Goal: Use online tool/utility: Utilize a website feature to perform a specific function

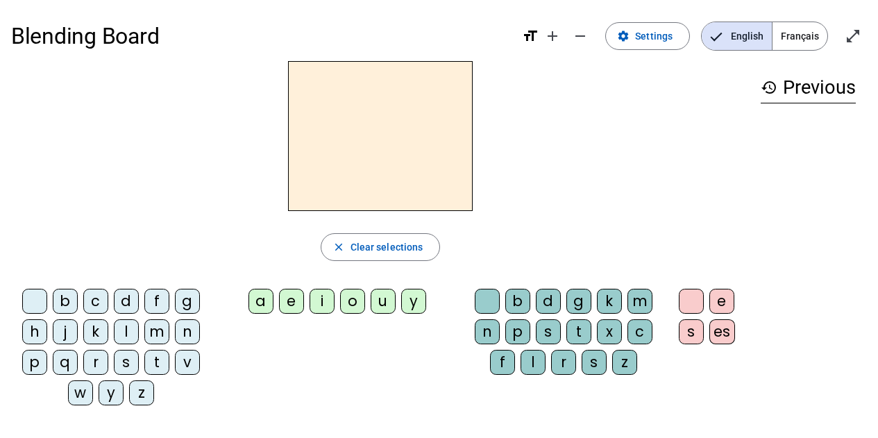
click at [154, 332] on div "m" at bounding box center [156, 331] width 25 height 25
click at [252, 300] on div "a" at bounding box center [260, 301] width 25 height 25
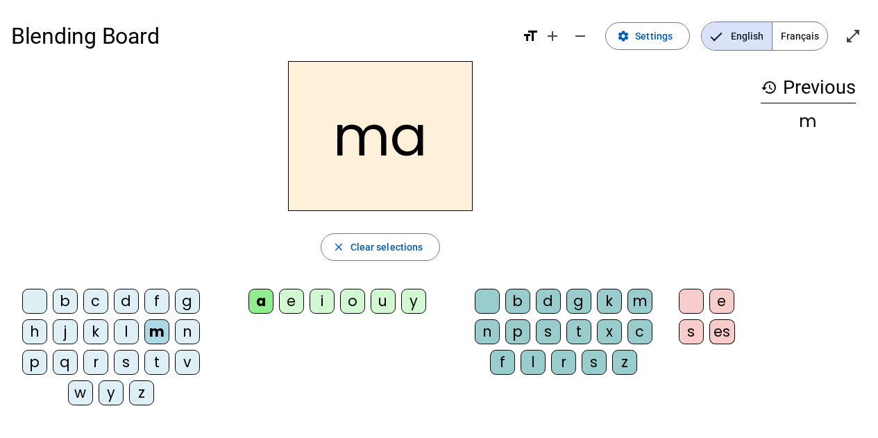
click at [162, 360] on div "t" at bounding box center [156, 362] width 25 height 25
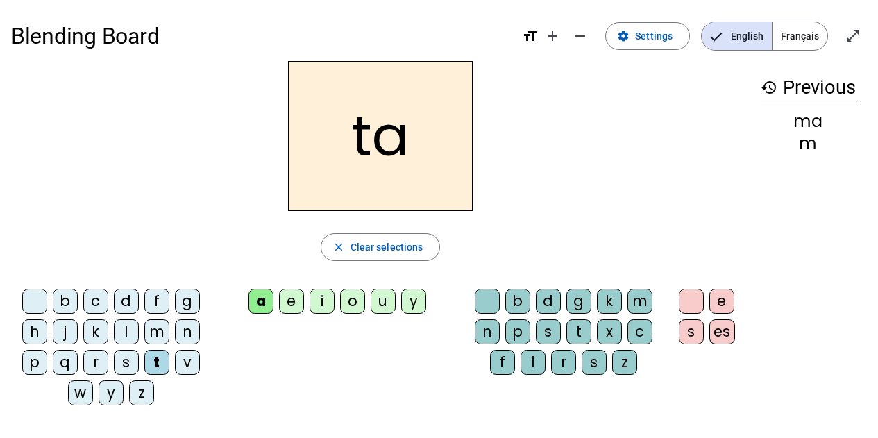
click at [133, 327] on div "l" at bounding box center [126, 331] width 25 height 25
click at [157, 361] on div "t" at bounding box center [156, 362] width 25 height 25
click at [126, 330] on div "l" at bounding box center [126, 331] width 25 height 25
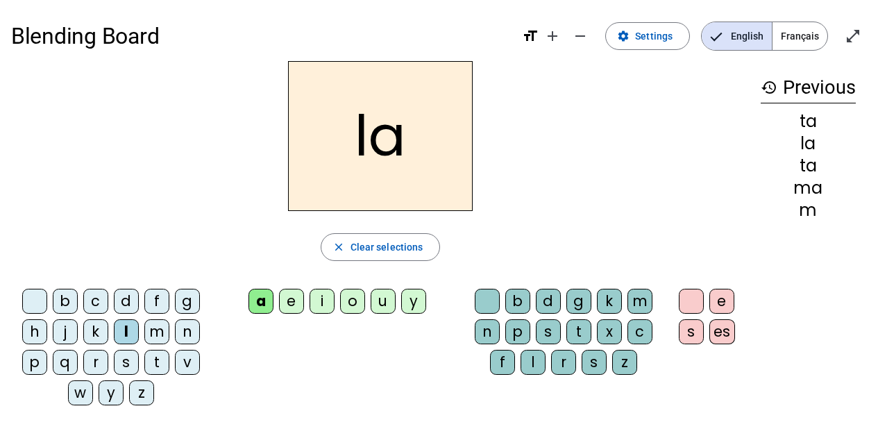
click at [124, 364] on div "s" at bounding box center [126, 362] width 25 height 25
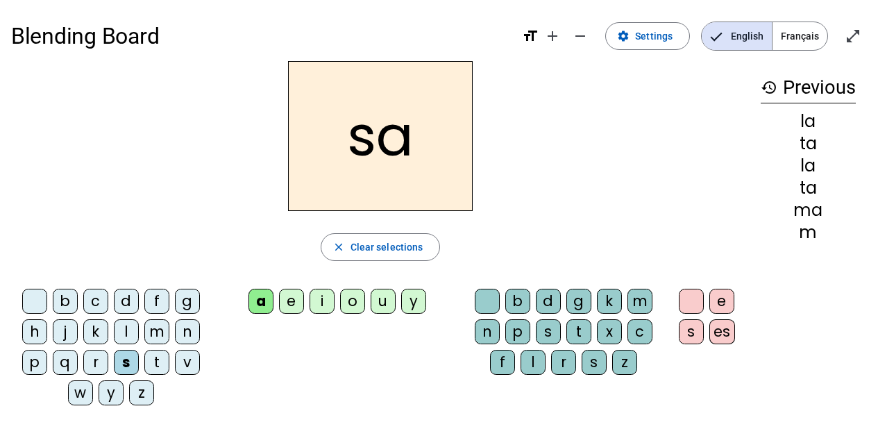
click at [536, 369] on div "l" at bounding box center [533, 362] width 25 height 25
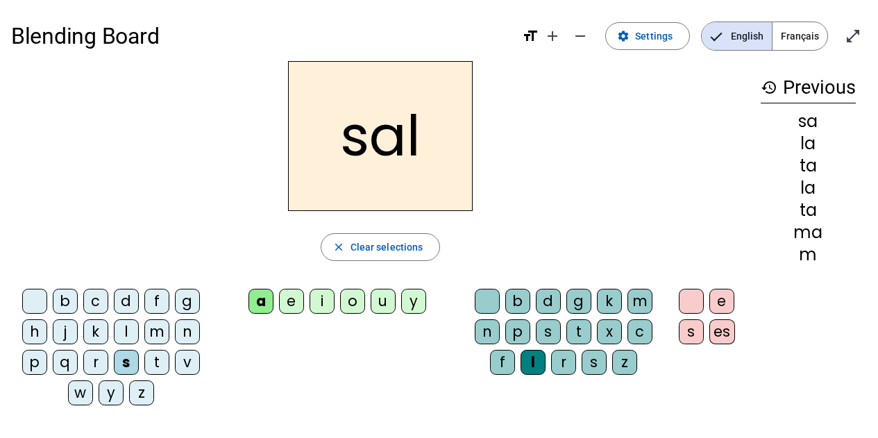
click at [67, 300] on div "b" at bounding box center [65, 301] width 25 height 25
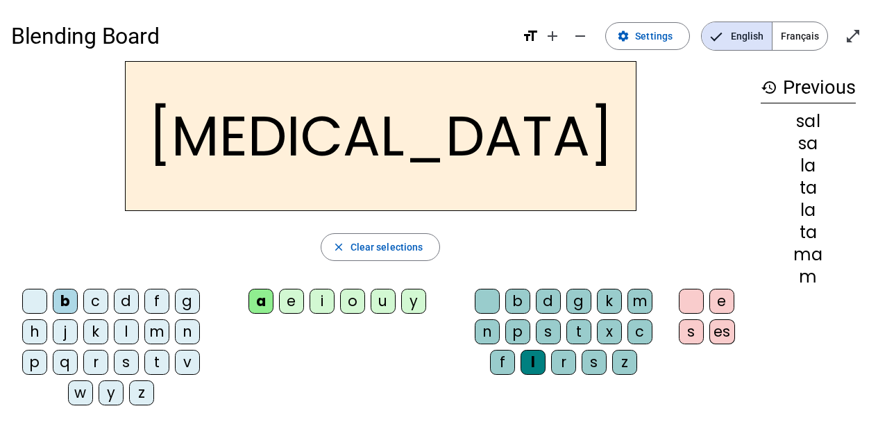
click at [162, 337] on div "m" at bounding box center [156, 331] width 25 height 25
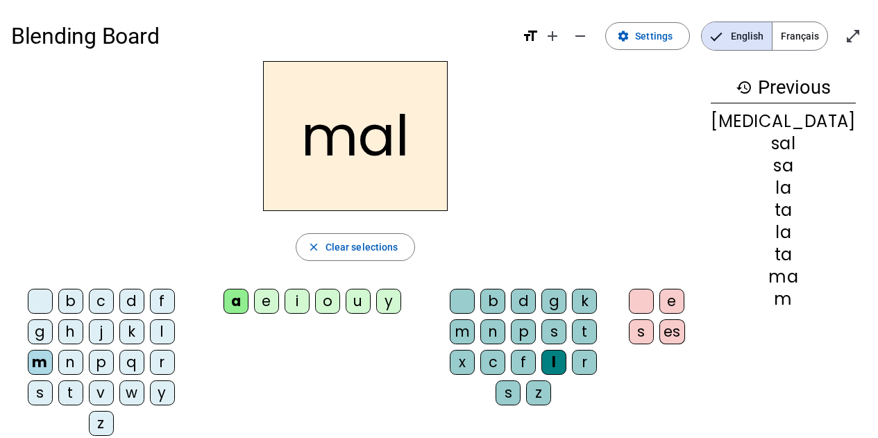
click at [310, 297] on div "i" at bounding box center [297, 301] width 25 height 25
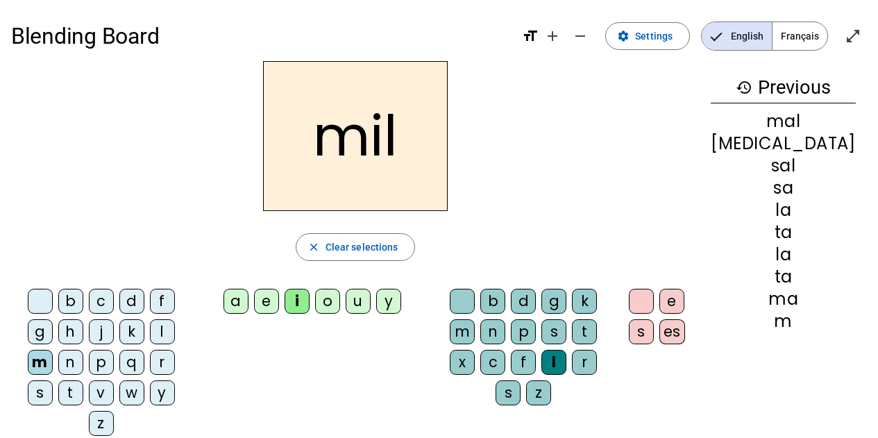
click at [53, 380] on div "s" at bounding box center [40, 392] width 25 height 25
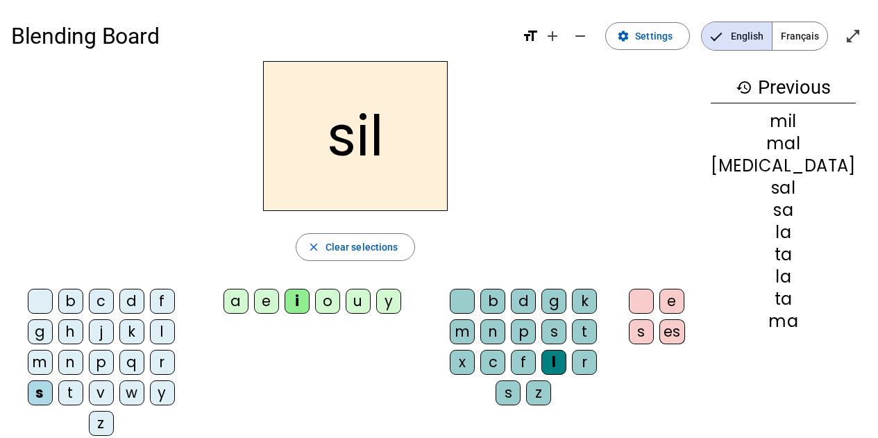
click at [475, 299] on div at bounding box center [462, 301] width 25 height 25
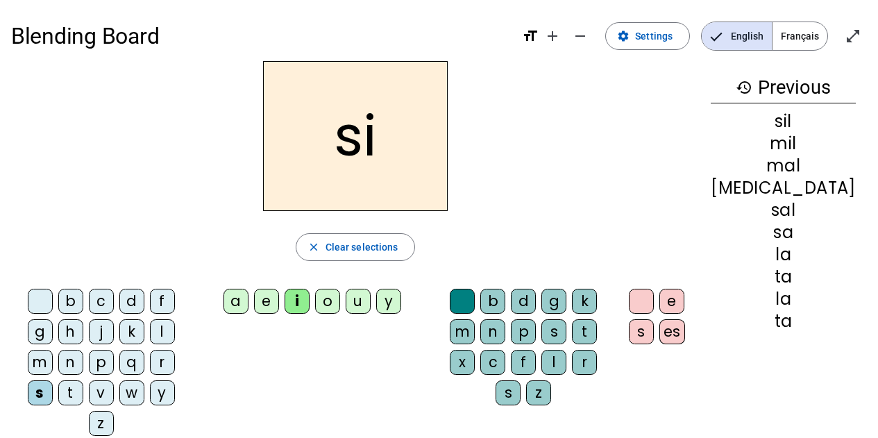
click at [279, 304] on div "e" at bounding box center [266, 301] width 25 height 25
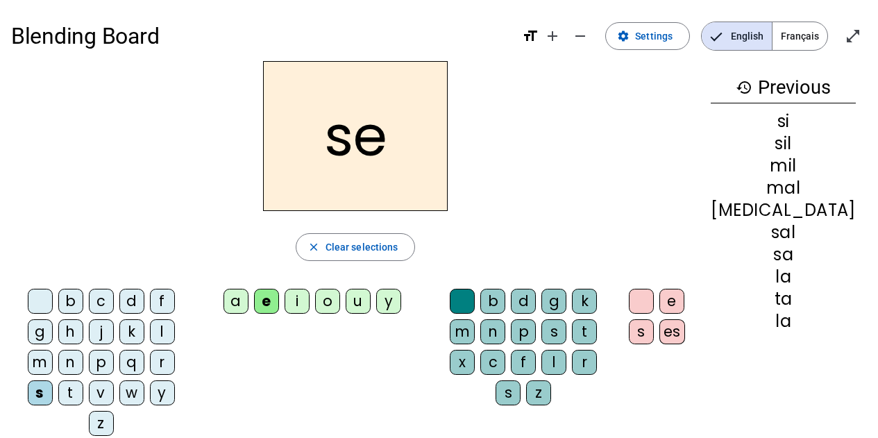
click at [371, 303] on div "u" at bounding box center [358, 301] width 25 height 25
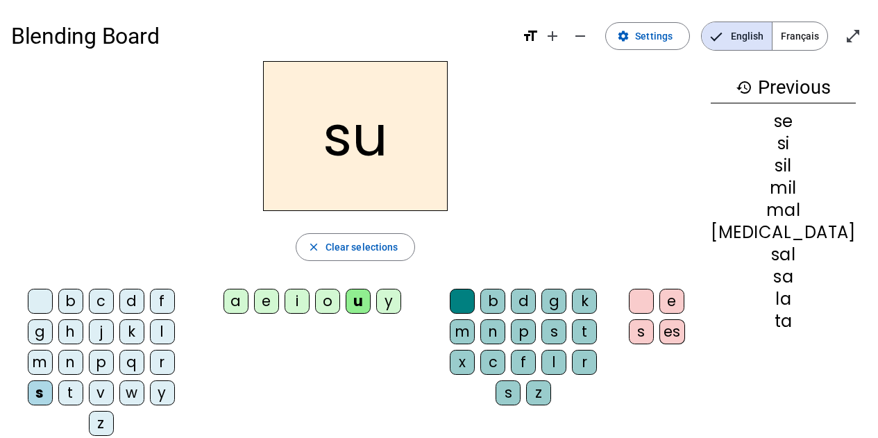
click at [572, 368] on div "r" at bounding box center [584, 362] width 25 height 25
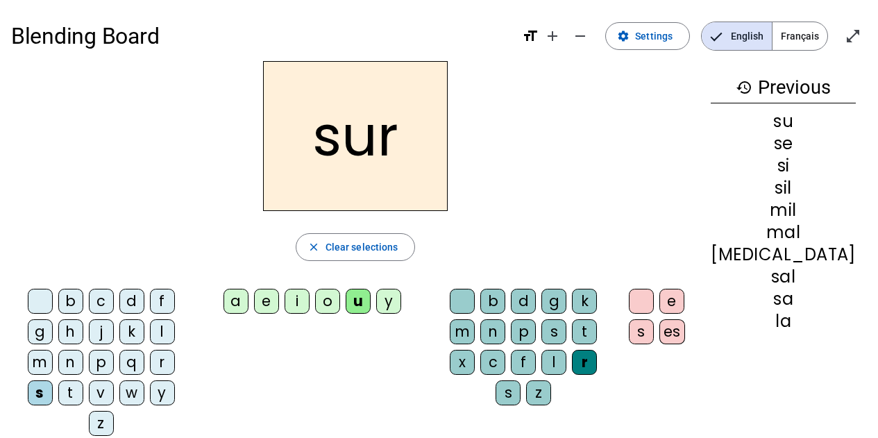
click at [53, 350] on div "m" at bounding box center [40, 362] width 25 height 25
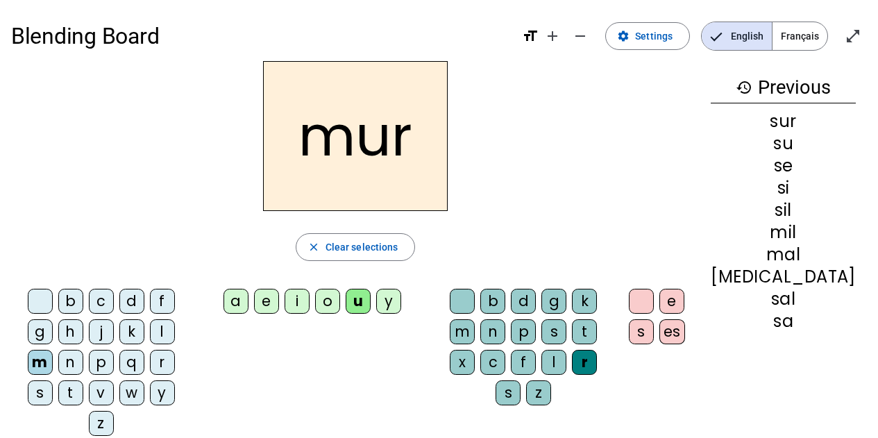
click at [127, 305] on div "d" at bounding box center [131, 301] width 25 height 25
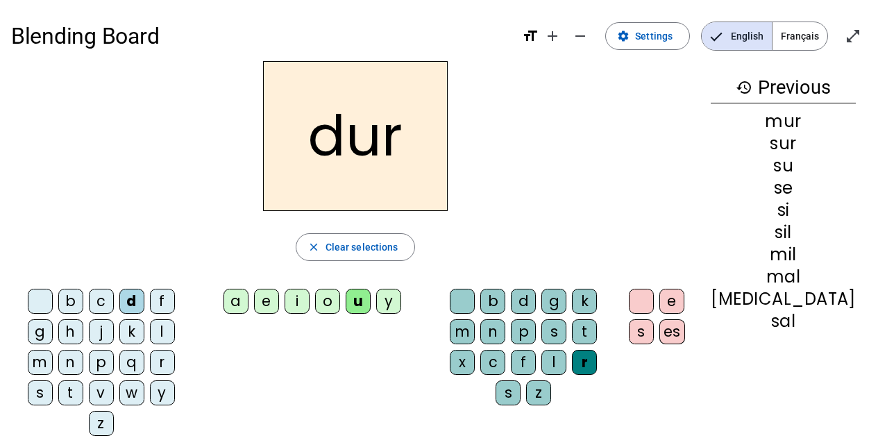
click at [475, 301] on div at bounding box center [462, 301] width 25 height 25
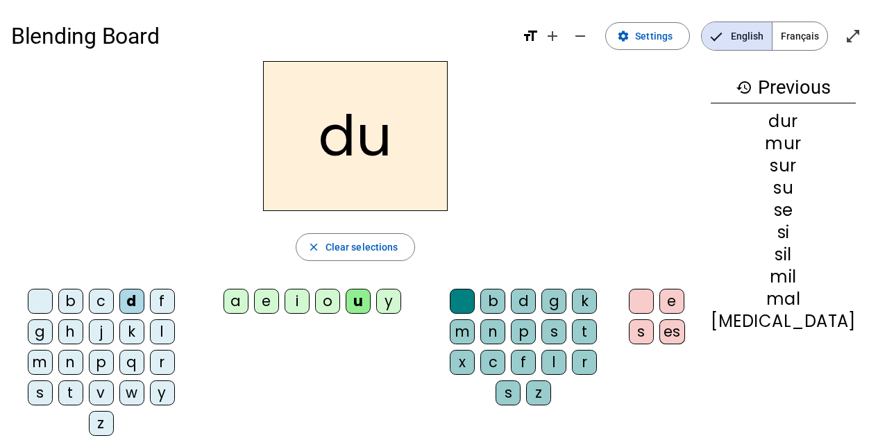
click at [68, 301] on div "b" at bounding box center [70, 301] width 25 height 25
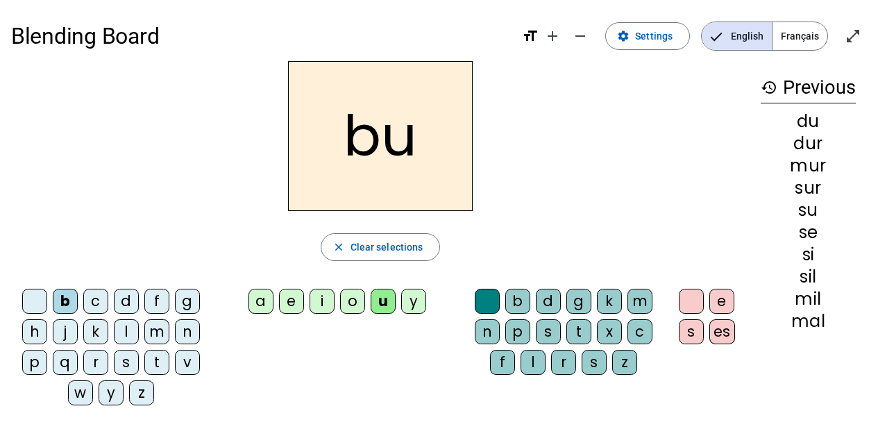
click at [192, 363] on div "v" at bounding box center [187, 362] width 25 height 25
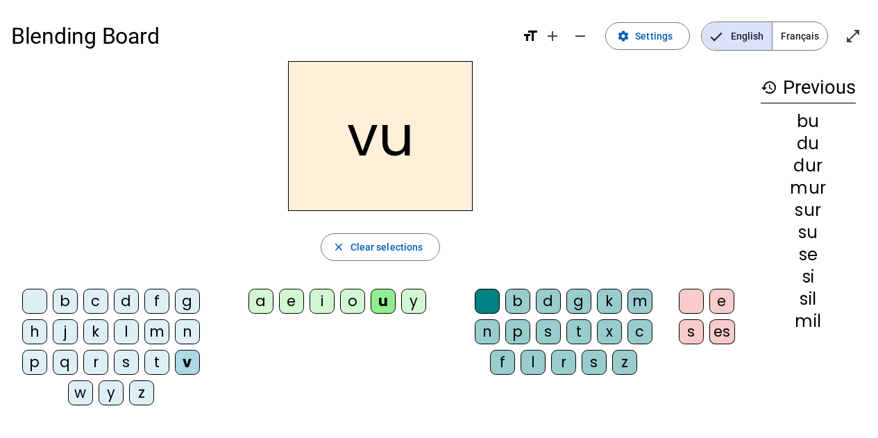
click at [155, 363] on div "t" at bounding box center [156, 362] width 25 height 25
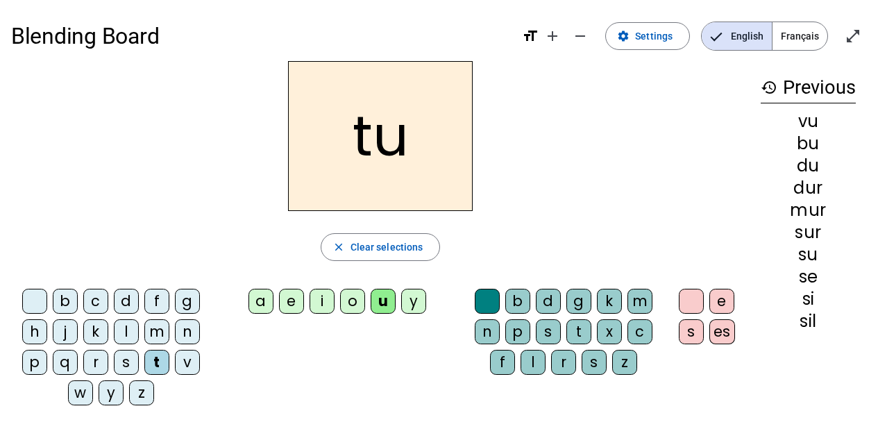
click at [288, 306] on div "e" at bounding box center [291, 301] width 25 height 25
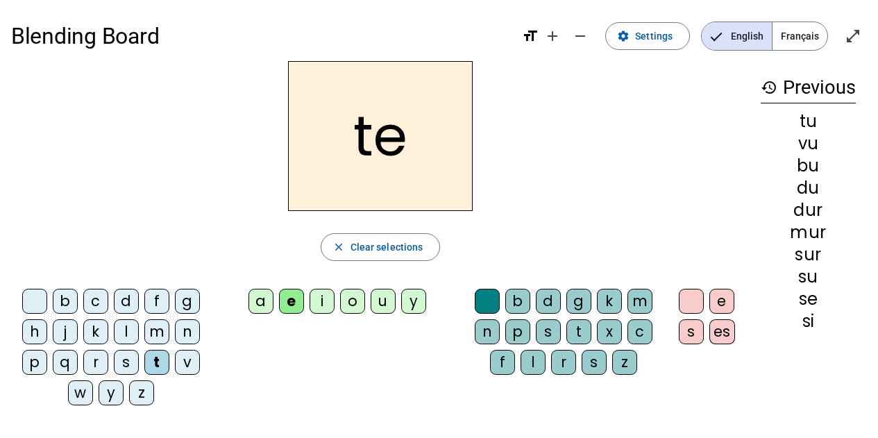
click at [124, 332] on div "l" at bounding box center [126, 331] width 25 height 25
